Goal: Task Accomplishment & Management: Use online tool/utility

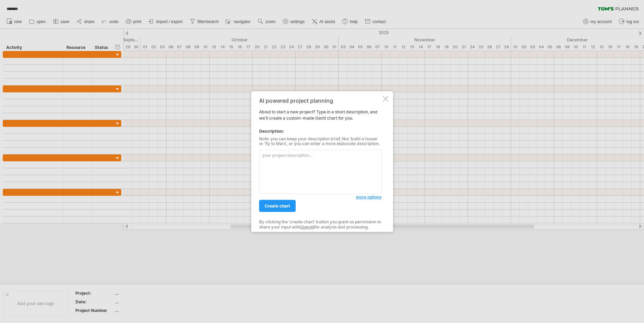
click at [279, 167] on textarea at bounding box center [320, 172] width 122 height 44
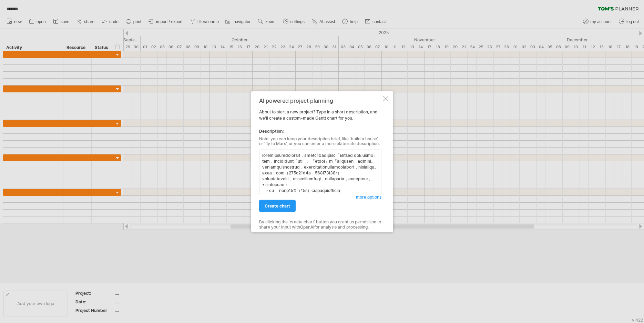
scroll to position [400, 0]
type textarea "loremipsumdolorsit，ametc34adipisc「Elitsed doEIusmo」tem，incididunt「utl」、「etdol」m…"
click at [366, 197] on span "more options" at bounding box center [369, 196] width 26 height 5
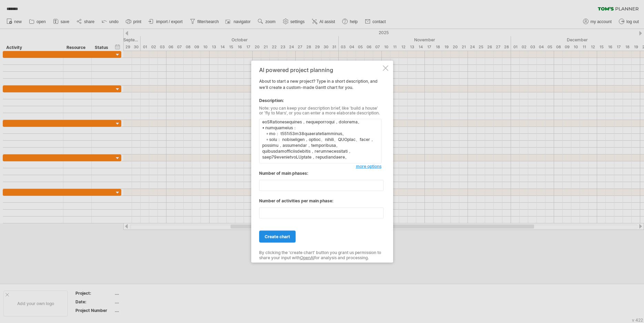
click at [280, 237] on span "create chart" at bounding box center [278, 236] width 26 height 5
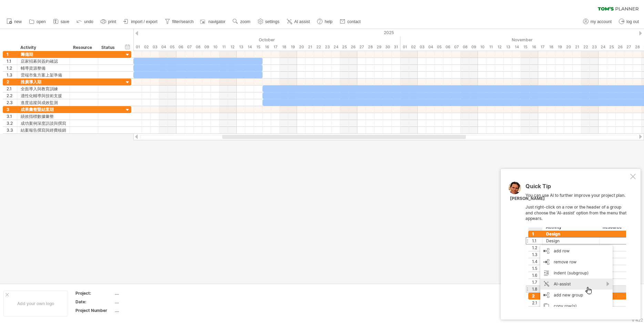
click at [633, 178] on div at bounding box center [633, 177] width 6 height 6
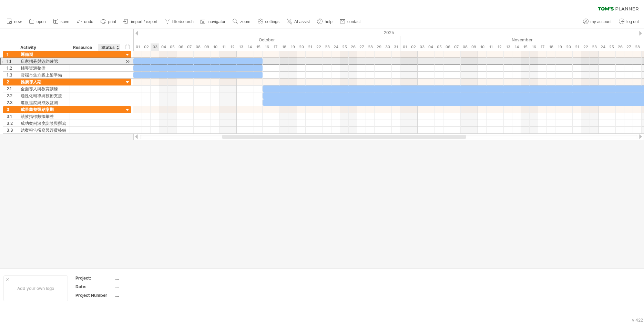
click at [106, 78] on div "**********" at bounding box center [67, 65] width 129 height 28
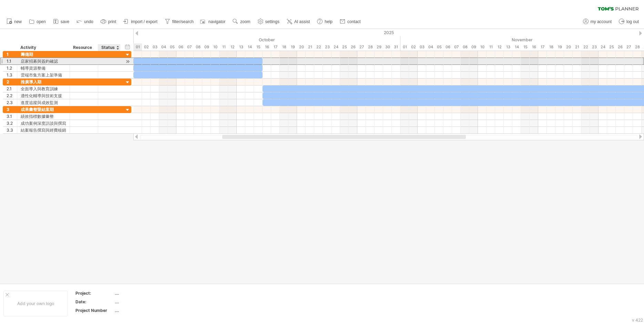
click at [111, 62] on div at bounding box center [109, 61] width 15 height 7
click at [89, 61] on div at bounding box center [83, 61] width 21 height 7
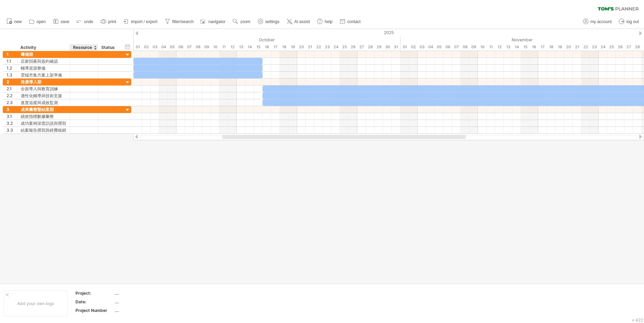
click at [84, 47] on div "Resource" at bounding box center [83, 47] width 21 height 7
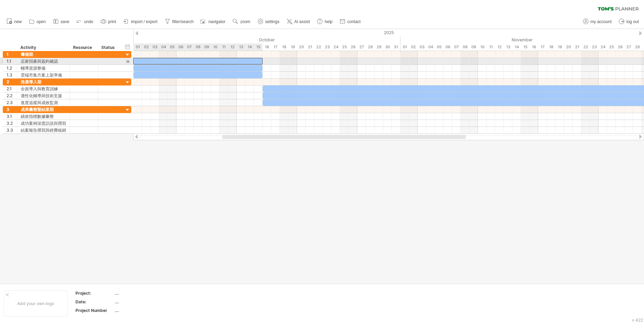
click at [144, 61] on div "​" at bounding box center [197, 61] width 129 height 7
click at [141, 62] on div "*" at bounding box center [197, 61] width 129 height 7
click at [136, 61] on div "*" at bounding box center [197, 61] width 129 height 7
click at [89, 61] on div at bounding box center [83, 61] width 21 height 7
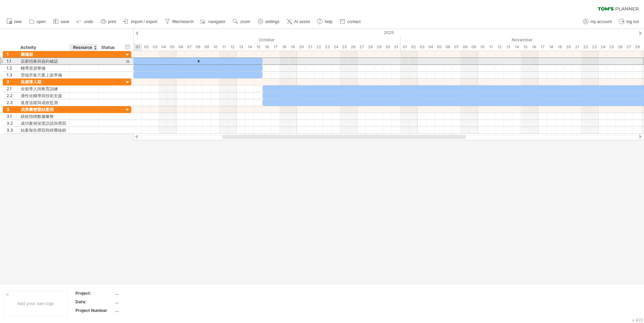
click at [90, 61] on input "text" at bounding box center [83, 61] width 21 height 7
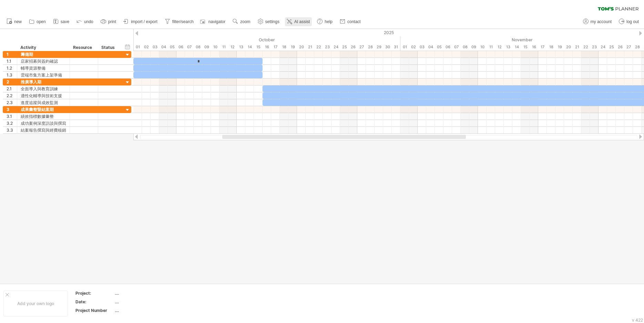
click at [302, 24] on span "AI assist" at bounding box center [302, 21] width 16 height 5
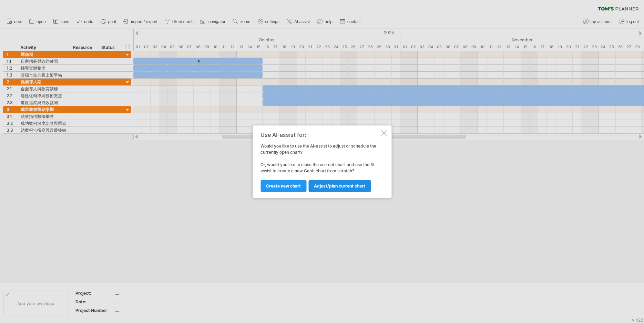
click at [327, 186] on span "Adjust/plan current chart" at bounding box center [339, 185] width 51 height 5
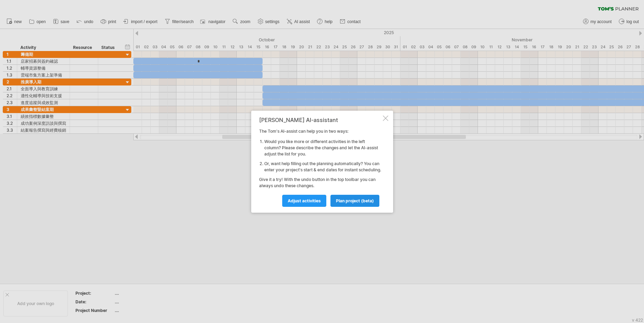
click at [342, 201] on span "plan project (beta)" at bounding box center [355, 200] width 38 height 5
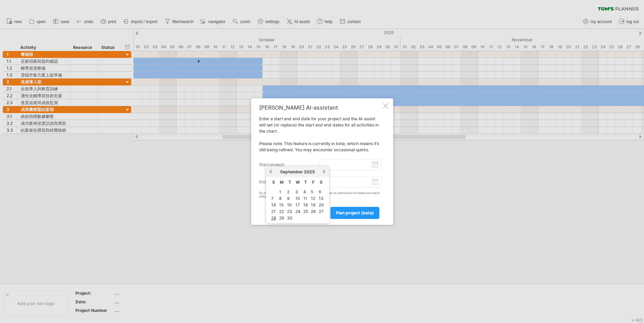
click at [377, 166] on input "start project:" at bounding box center [350, 164] width 62 height 11
click at [378, 164] on input "start project:" at bounding box center [350, 164] width 62 height 11
click at [336, 143] on div "[PERSON_NAME] AI-assistant Enter a start and end date for your project and the …" at bounding box center [320, 161] width 122 height 114
click at [318, 212] on span "back" at bounding box center [318, 212] width 10 height 5
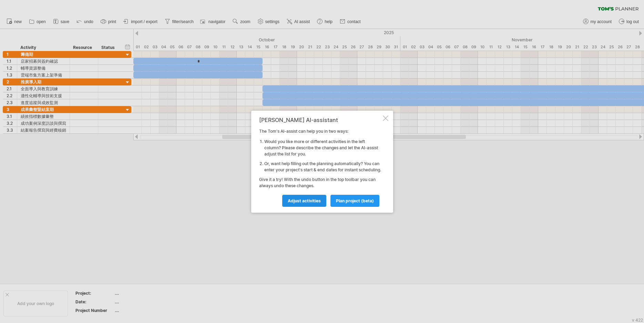
click at [312, 203] on span "Adjust activities" at bounding box center [304, 200] width 33 height 5
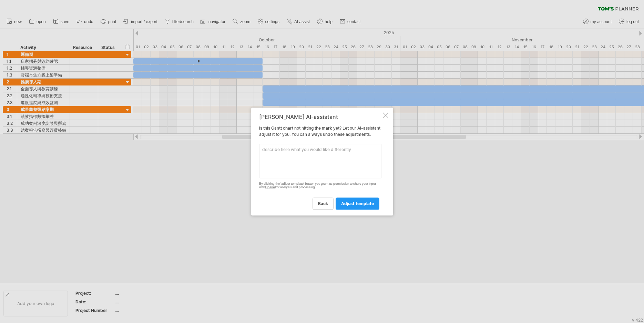
click at [309, 161] on textarea at bounding box center [320, 161] width 122 height 34
paste textarea "loremipsumdolorsit，ametc34adipisc「Elitsed doEIusmo」tem，incididunt「utl」、「etdol」m…"
click at [261, 152] on textarea at bounding box center [320, 161] width 122 height 34
type textarea "lore，ipsumdolo sitametconsectetur，adipi22elitsed「Doeiusm teMPorin」utl，etdolorem…"
click at [364, 206] on span "adjust template" at bounding box center [357, 203] width 33 height 5
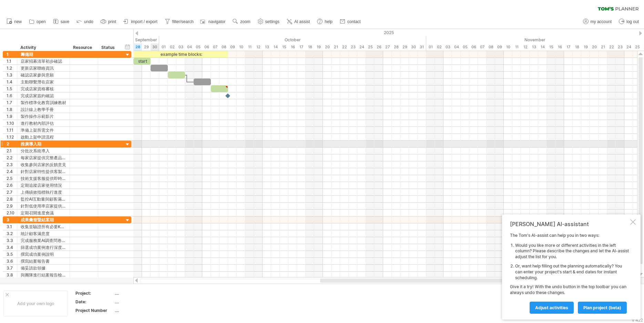
click at [158, 144] on div at bounding box center [385, 144] width 504 height 7
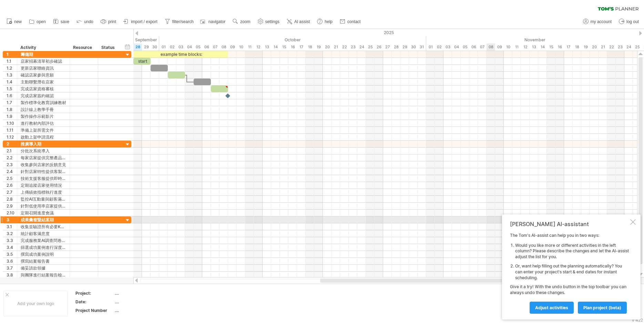
click at [631, 222] on div at bounding box center [633, 222] width 6 height 6
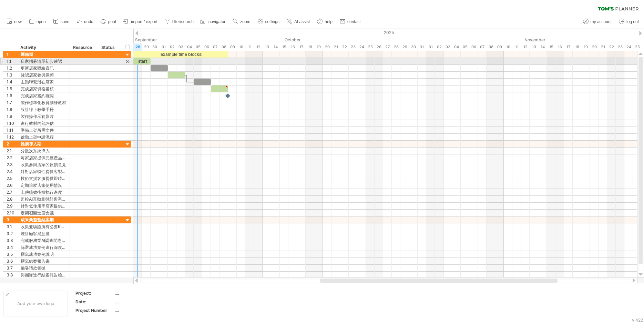
click at [139, 61] on div "start" at bounding box center [141, 61] width 17 height 7
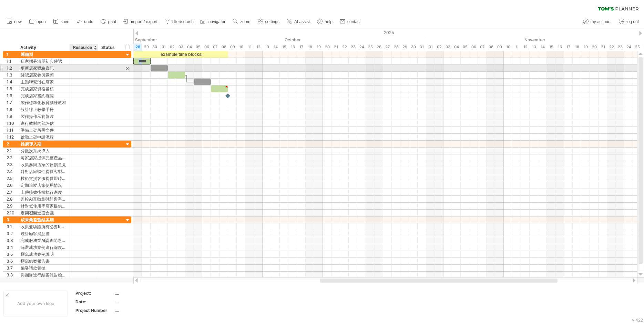
drag, startPoint x: 142, startPoint y: 62, endPoint x: 82, endPoint y: 70, distance: 59.9
click at [133, 64] on div "*****" at bounding box center [141, 61] width 17 height 7
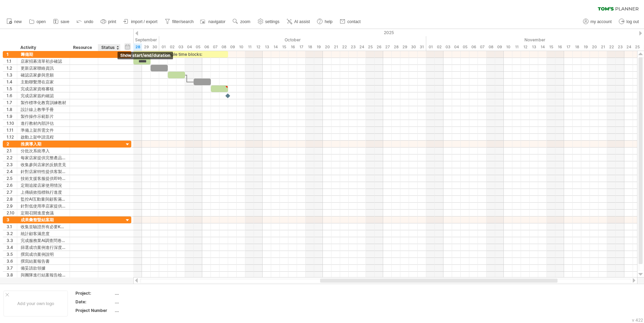
click at [129, 49] on div "hide start/end/duration show start/end/duration" at bounding box center [127, 46] width 7 height 7
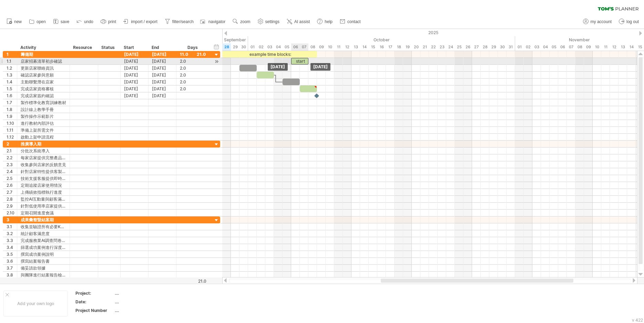
drag, startPoint x: 232, startPoint y: 61, endPoint x: 300, endPoint y: 62, distance: 67.6
click at [300, 62] on div "start" at bounding box center [299, 61] width 17 height 7
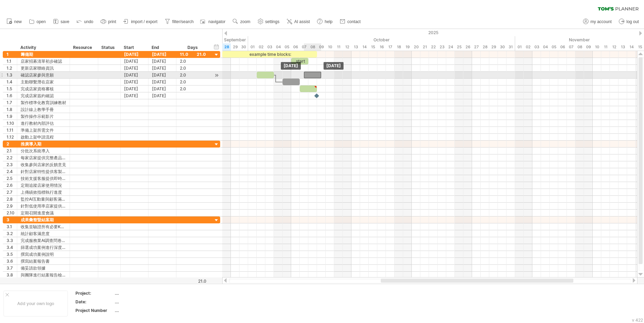
drag, startPoint x: 250, startPoint y: 69, endPoint x: 315, endPoint y: 74, distance: 65.3
click at [315, 74] on div "​" at bounding box center [312, 75] width 17 height 7
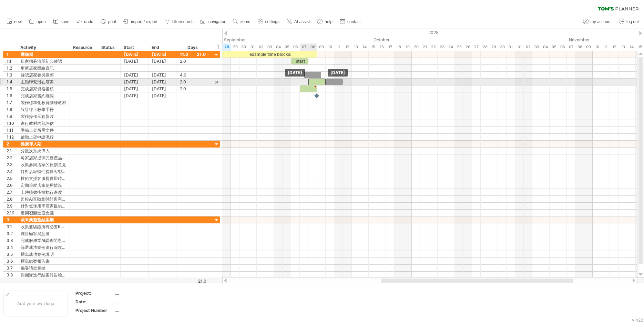
drag, startPoint x: 267, startPoint y: 76, endPoint x: 317, endPoint y: 89, distance: 51.4
click at [319, 83] on div "​" at bounding box center [316, 82] width 17 height 7
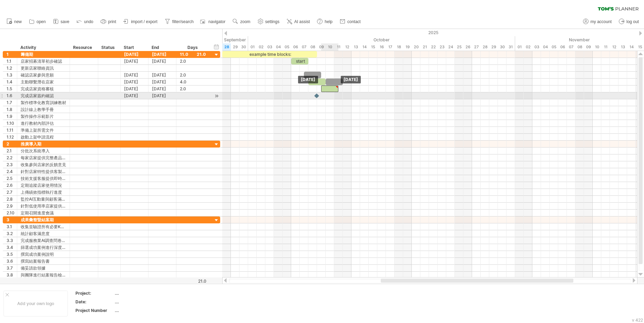
drag, startPoint x: 313, startPoint y: 92, endPoint x: 336, endPoint y: 98, distance: 23.8
click at [335, 92] on div "​" at bounding box center [329, 88] width 17 height 7
type textarea "**********"
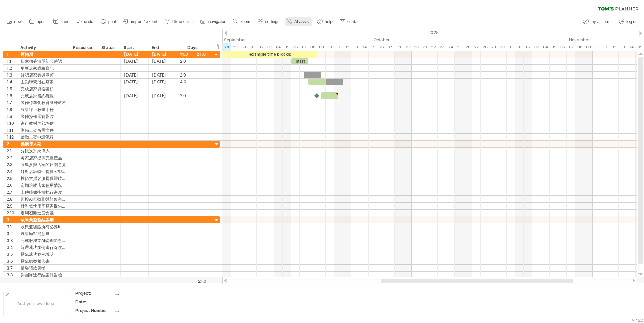
click at [295, 21] on span "AI assist" at bounding box center [302, 21] width 16 height 5
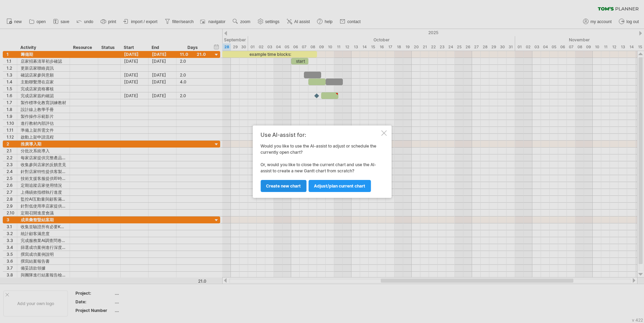
click at [290, 186] on span "Create new chart" at bounding box center [283, 185] width 35 height 5
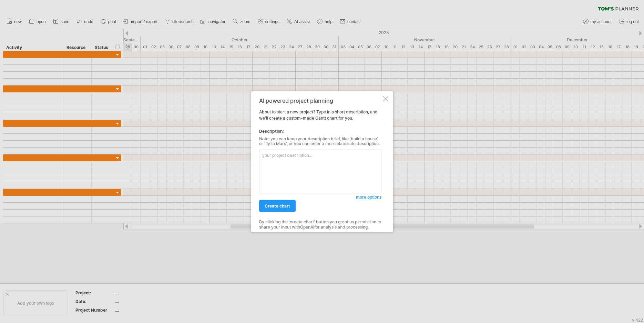
click at [284, 160] on textarea at bounding box center [320, 172] width 122 height 44
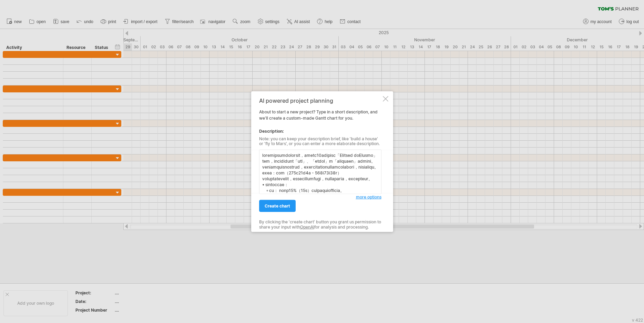
click at [265, 152] on textarea at bounding box center [320, 172] width 122 height 44
click at [264, 154] on textarea at bounding box center [320, 172] width 122 height 44
click at [263, 154] on textarea at bounding box center [320, 172] width 122 height 44
type textarea "lorem，ipsumdol sitametconsectetur，adipi17elitsed「Doeiusm teMPorin」utl，etdolorem…"
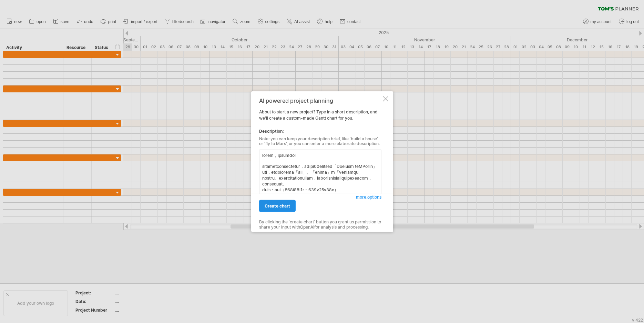
click at [280, 207] on span "create chart" at bounding box center [278, 205] width 26 height 5
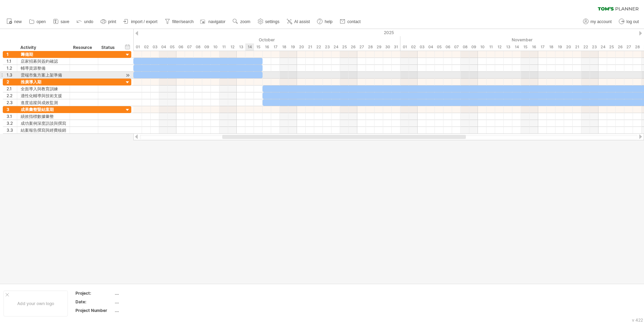
click at [246, 76] on div "​" at bounding box center [197, 75] width 129 height 7
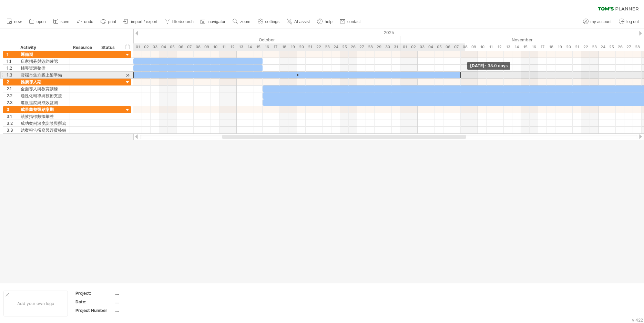
drag, startPoint x: 262, startPoint y: 75, endPoint x: 460, endPoint y: 74, distance: 197.8
click at [460, 74] on span at bounding box center [460, 75] width 3 height 7
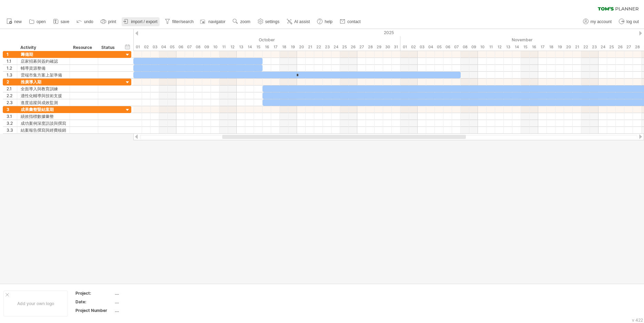
click at [131, 23] on link "import / export" at bounding box center [141, 21] width 38 height 9
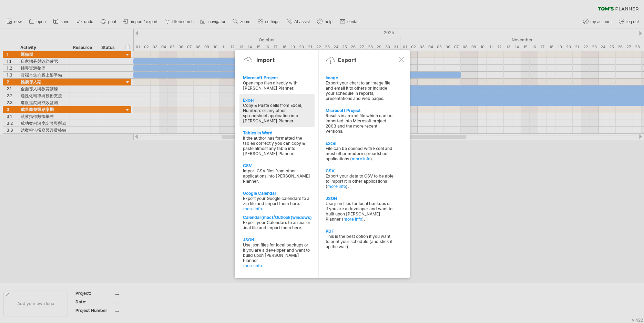
click at [252, 99] on div "Excel" at bounding box center [277, 100] width 68 height 5
type textarea "**********"
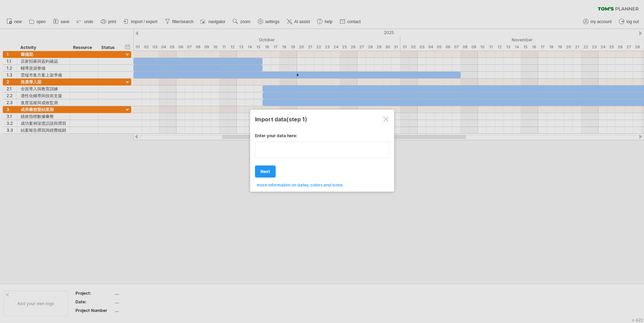
click at [276, 151] on textarea at bounding box center [322, 150] width 134 height 17
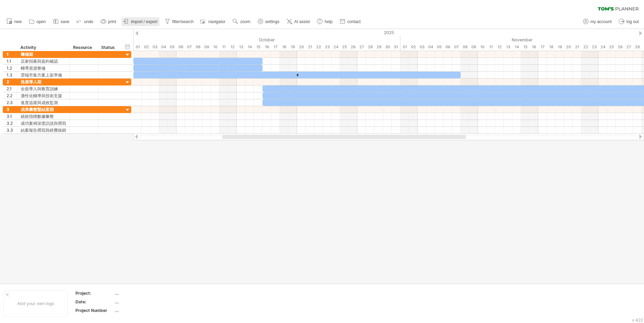
click at [153, 22] on span "import / export" at bounding box center [144, 21] width 27 height 5
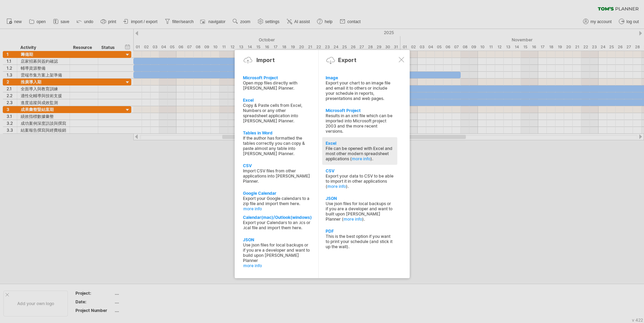
click at [337, 142] on div "Excel" at bounding box center [360, 143] width 68 height 5
